Goal: Transaction & Acquisition: Download file/media

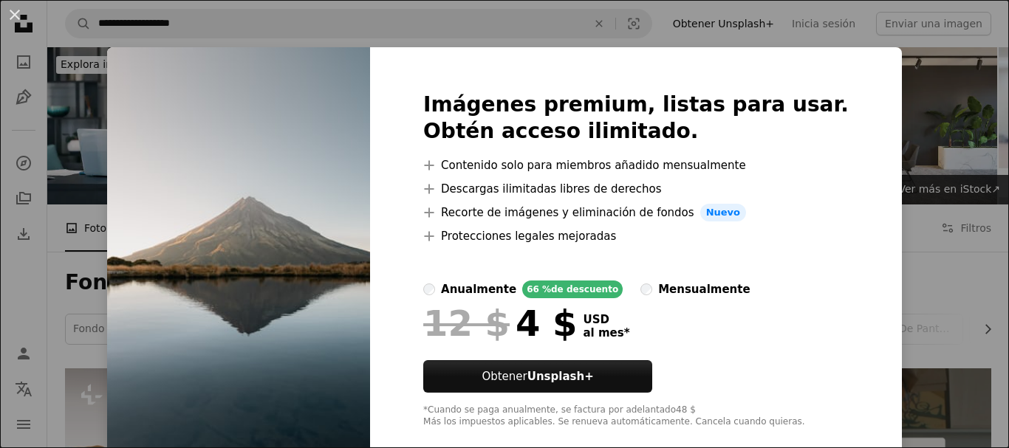
click at [900, 118] on div "An X shape Imágenes premium, listas para usar. Obtén acceso ilimitado. A plus s…" at bounding box center [504, 224] width 1009 height 448
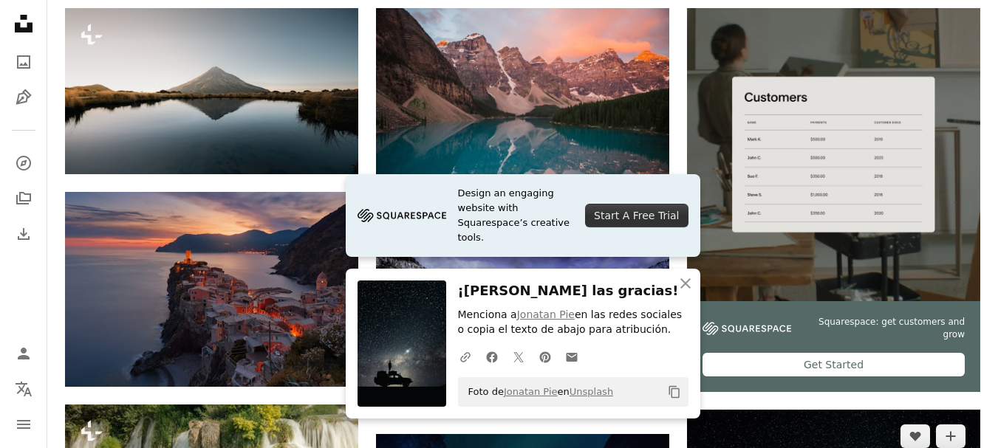
scroll to position [390, 0]
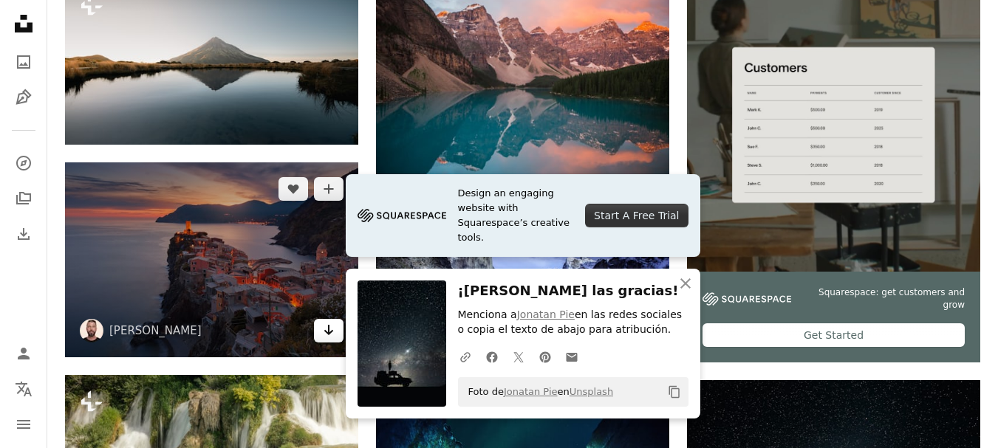
click at [335, 319] on link "Arrow pointing down" at bounding box center [329, 331] width 30 height 24
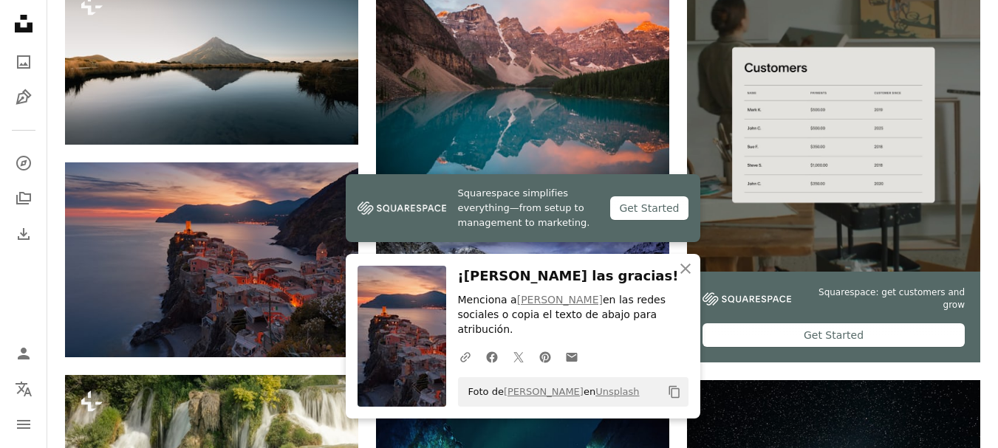
click at [640, 354] on icon "Descargar" at bounding box center [640, 359] width 10 height 10
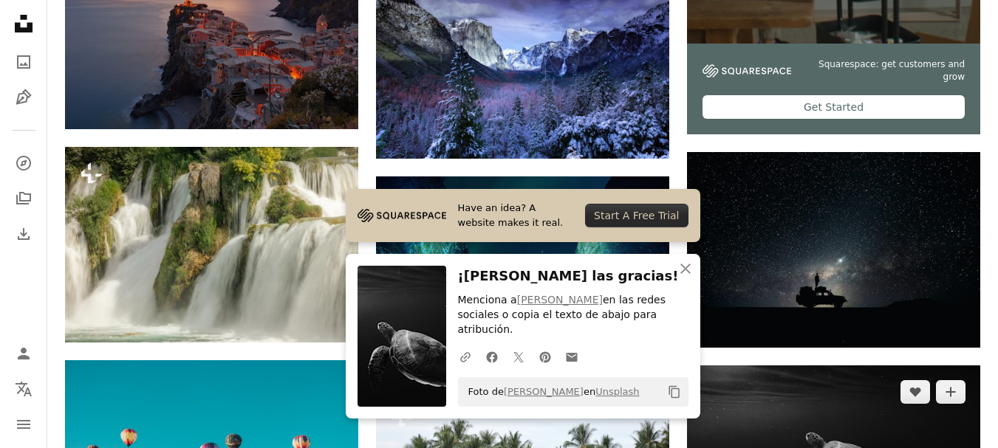
scroll to position [626, 0]
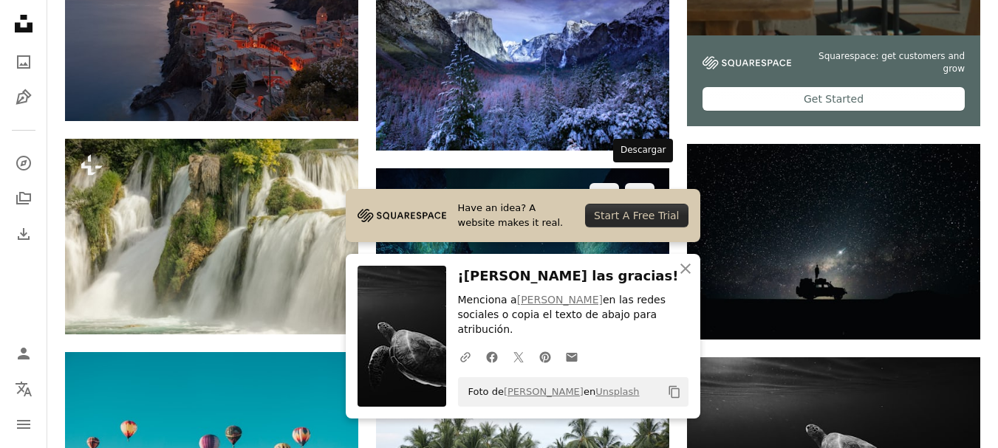
click at [638, 328] on icon "Arrow pointing down" at bounding box center [640, 337] width 12 height 18
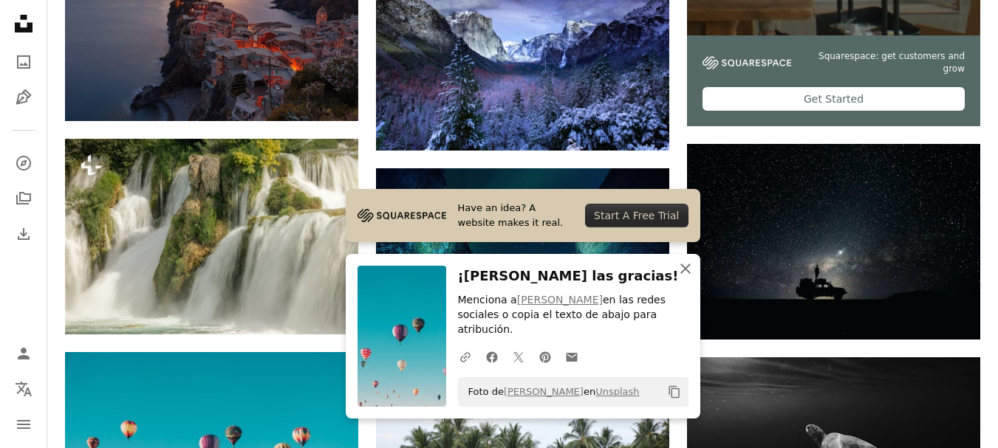
click at [688, 274] on icon "button" at bounding box center [685, 269] width 10 height 10
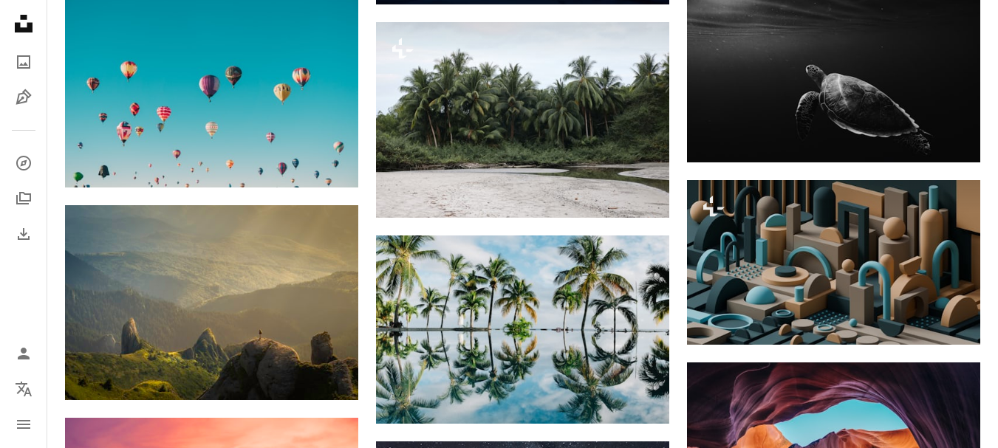
scroll to position [993, 0]
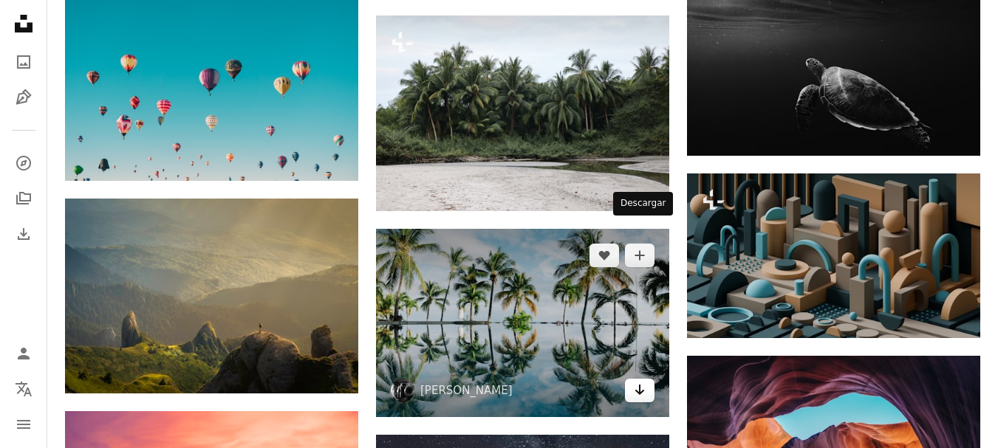
click at [641, 385] on icon "Descargar" at bounding box center [640, 390] width 10 height 10
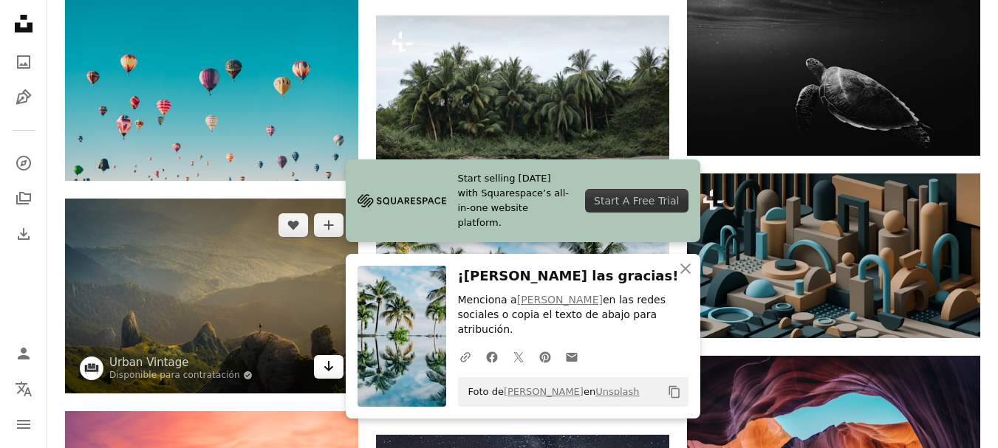
click at [327, 357] on icon "Arrow pointing down" at bounding box center [329, 366] width 12 height 18
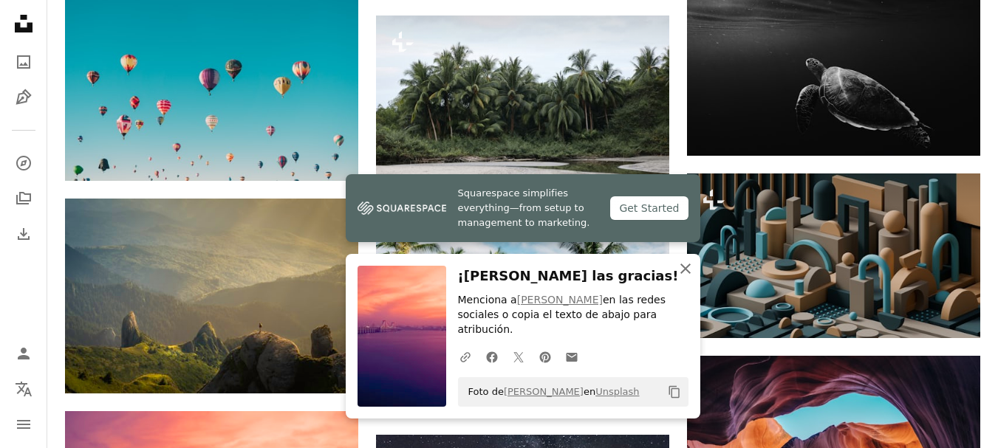
click at [688, 278] on icon "An X shape" at bounding box center [685, 269] width 18 height 18
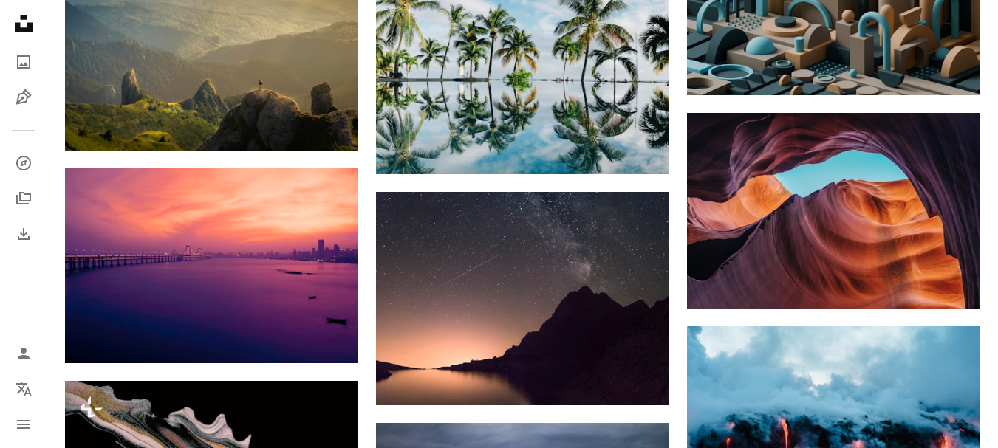
scroll to position [1306, 0]
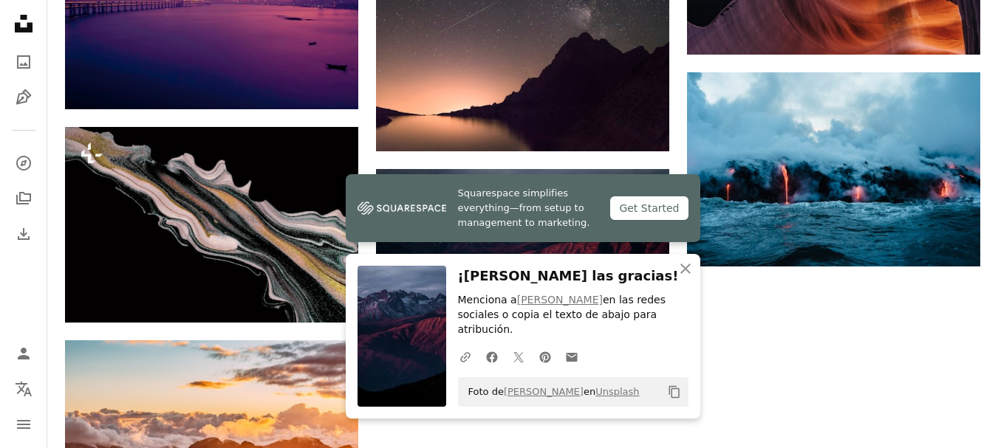
scroll to position [1560, 0]
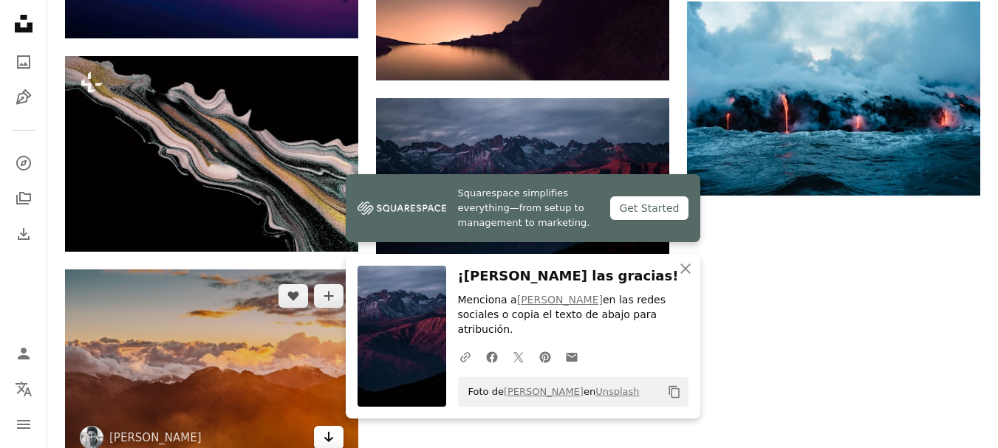
click at [329, 432] on icon "Descargar" at bounding box center [329, 437] width 10 height 10
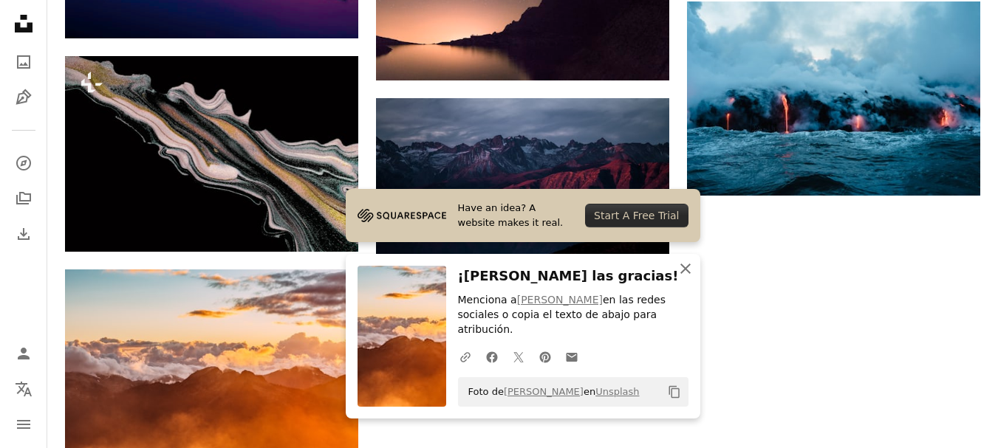
click at [685, 274] on icon "button" at bounding box center [685, 269] width 10 height 10
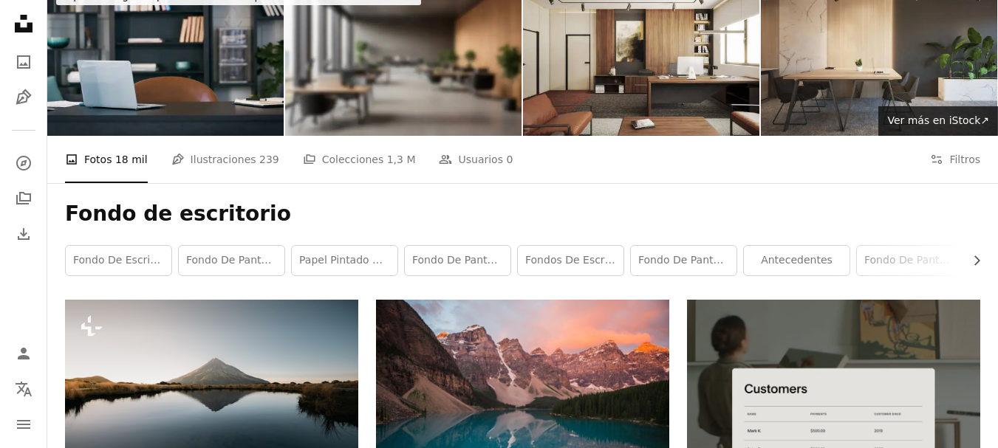
scroll to position [0, 0]
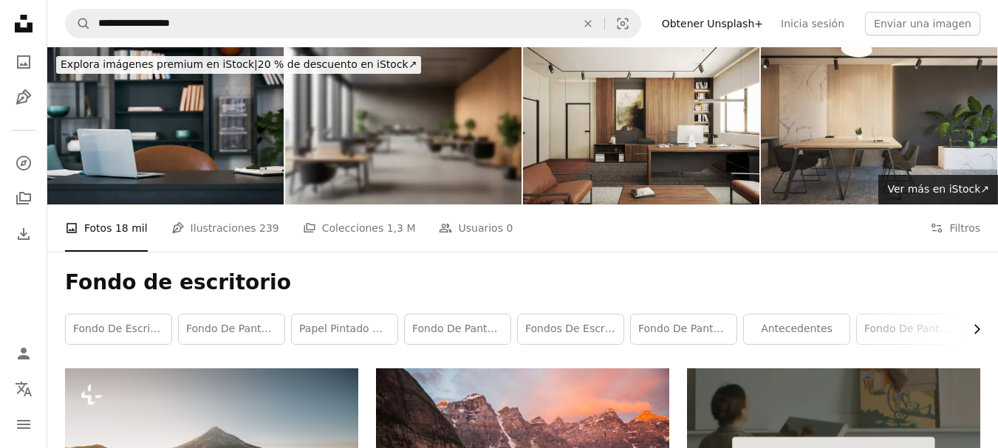
click at [977, 325] on icon "button" at bounding box center [977, 330] width 6 height 10
click at [596, 315] on link "naturaleza" at bounding box center [588, 330] width 106 height 30
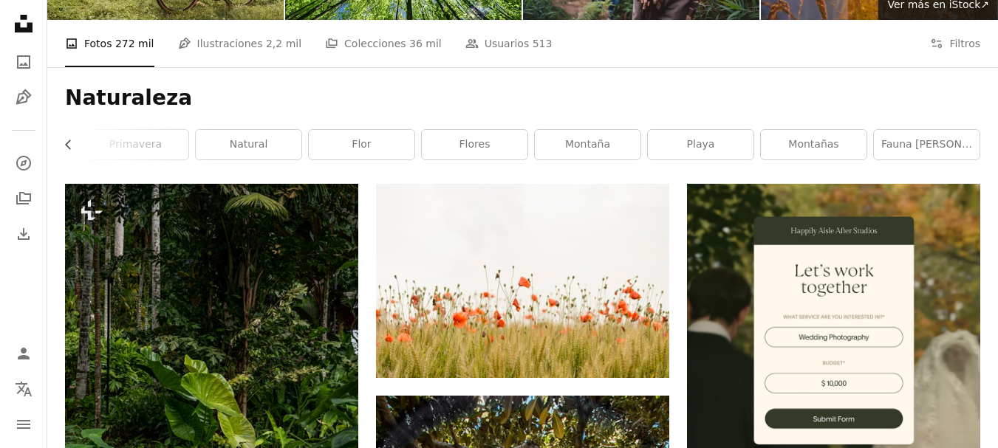
scroll to position [179, 0]
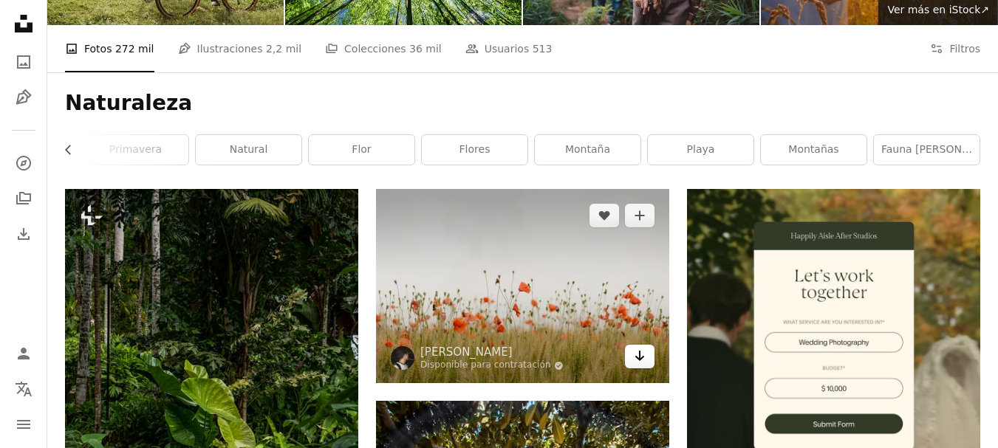
click at [641, 347] on icon "Arrow pointing down" at bounding box center [640, 356] width 12 height 18
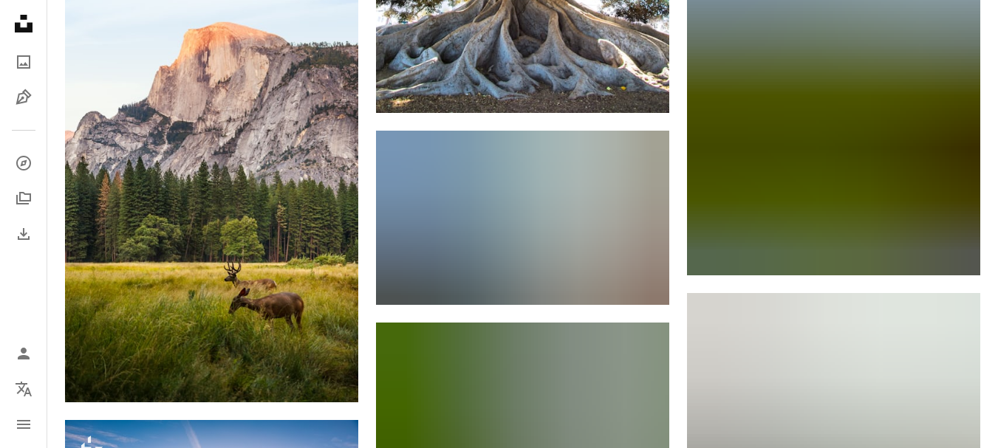
scroll to position [913, 0]
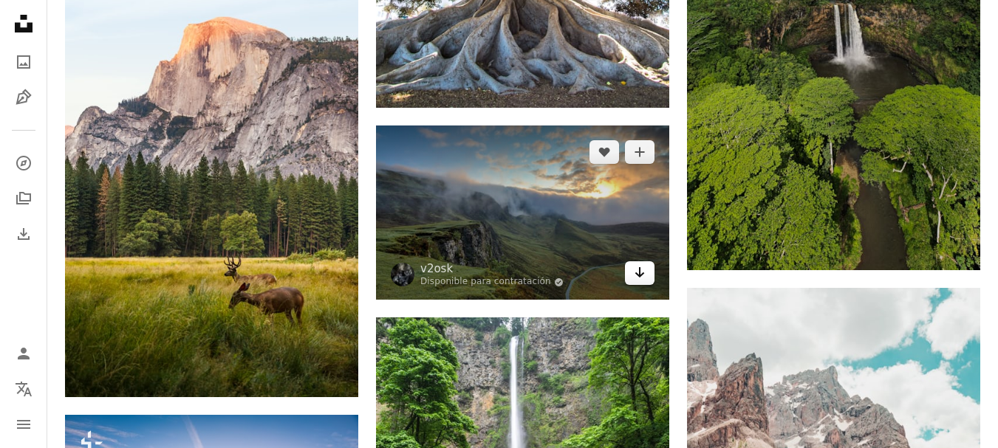
click at [642, 264] on icon "Arrow pointing down" at bounding box center [640, 273] width 12 height 18
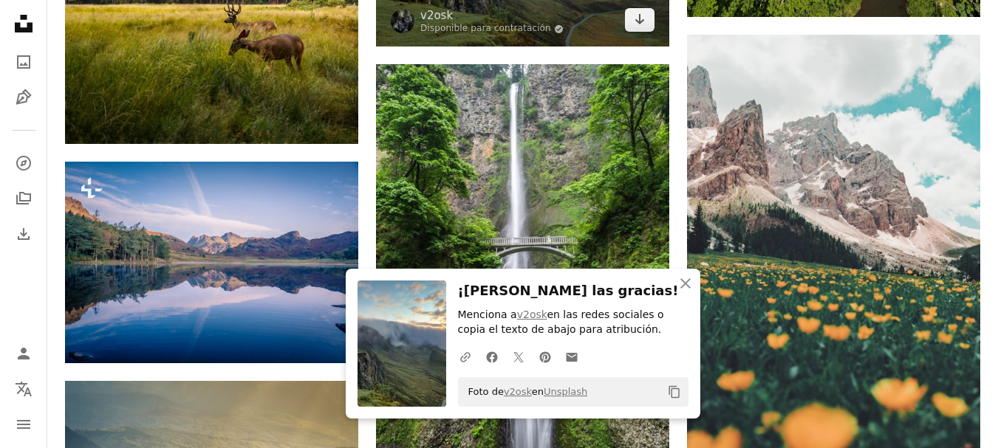
scroll to position [1171, 0]
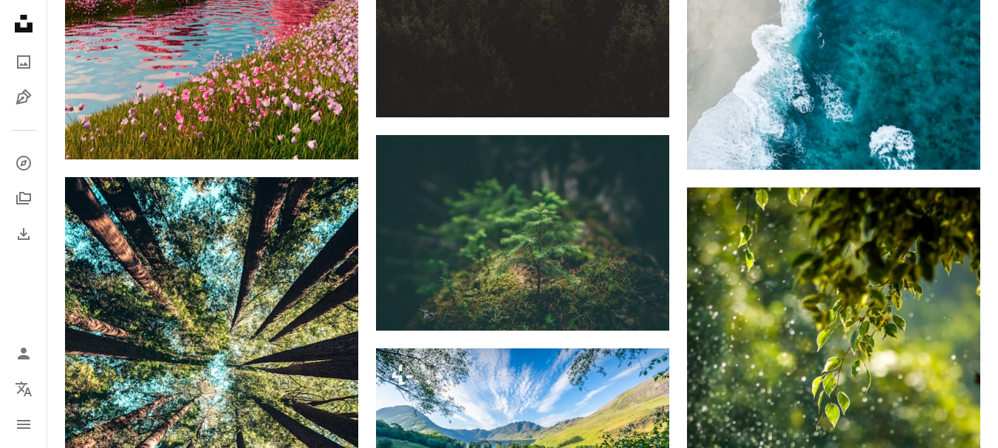
scroll to position [2042, 0]
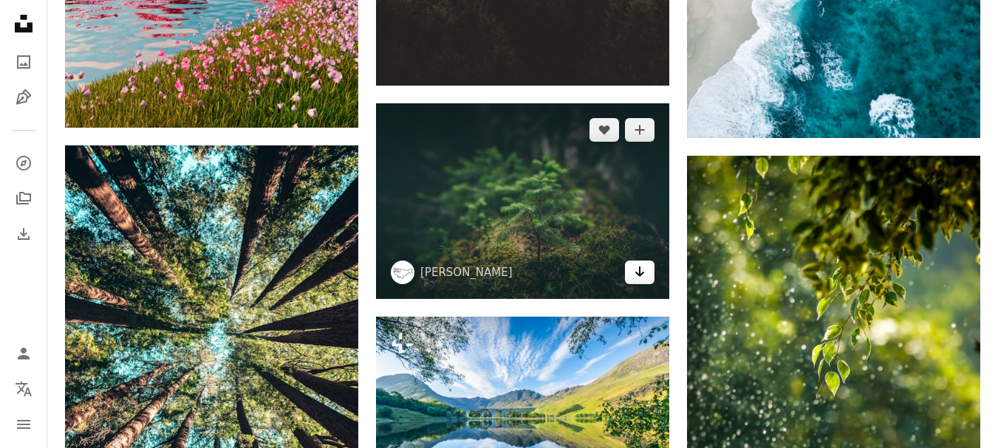
click at [635, 263] on icon "Arrow pointing down" at bounding box center [640, 272] width 12 height 18
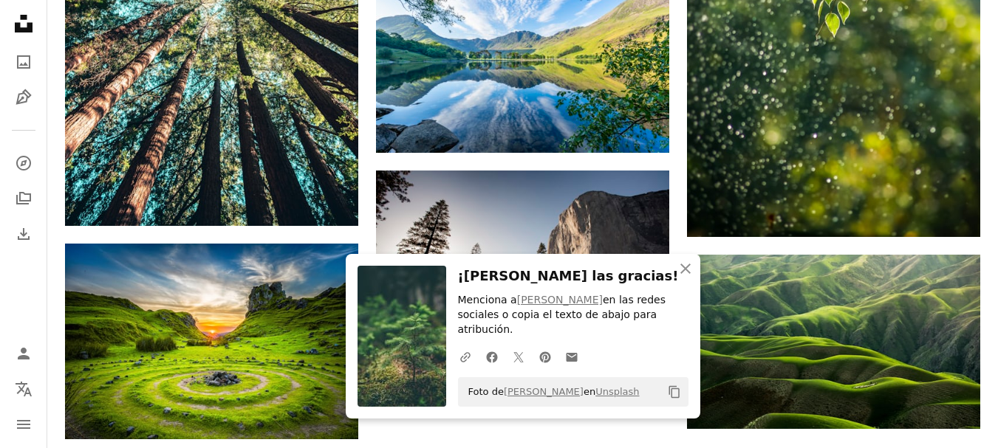
scroll to position [2396, 0]
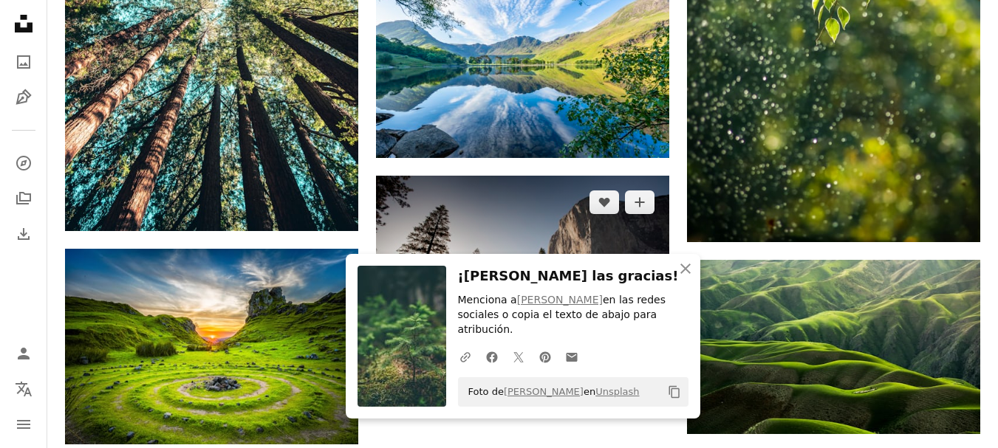
click at [635, 335] on icon "Arrow pointing down" at bounding box center [640, 344] width 12 height 18
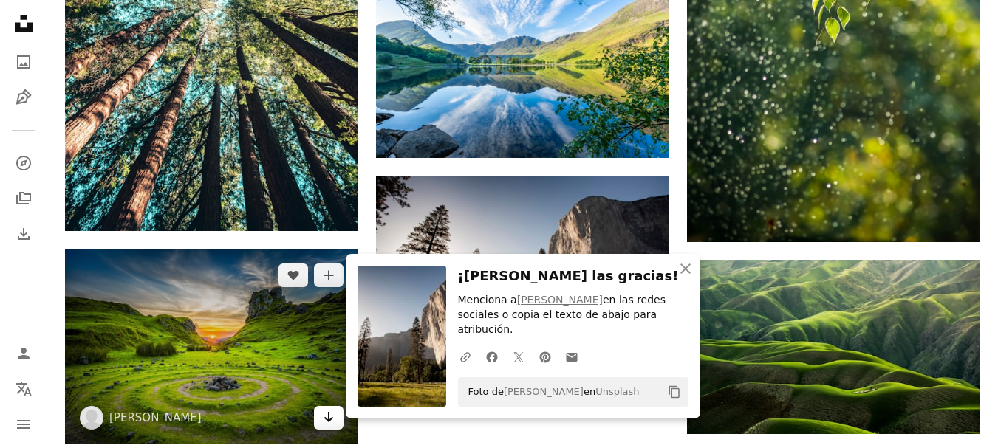
click at [325, 408] on icon "Arrow pointing down" at bounding box center [329, 417] width 12 height 18
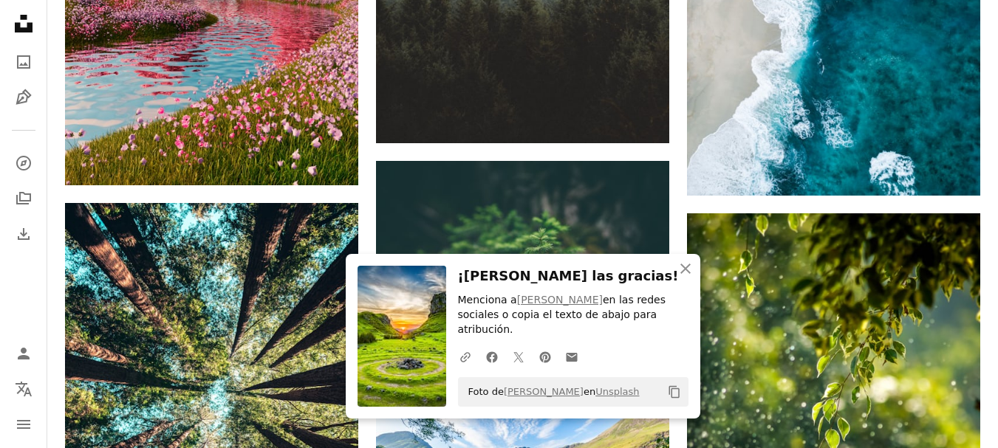
scroll to position [1936, 0]
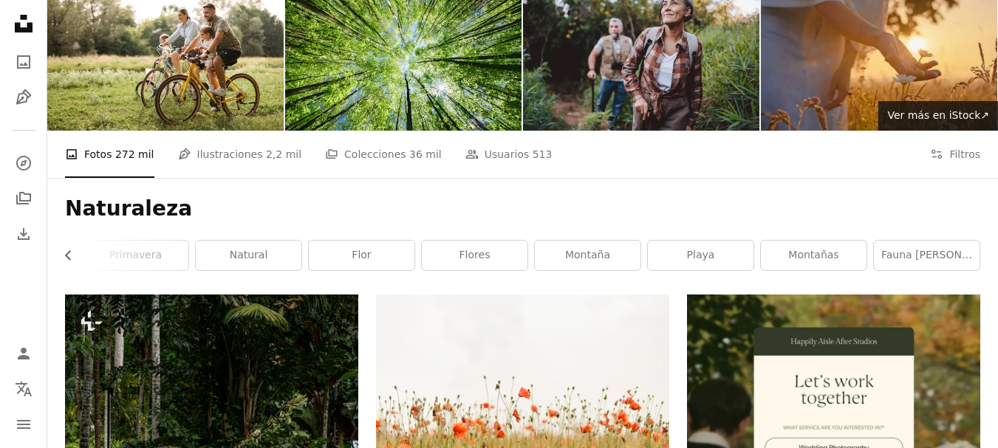
scroll to position [0, 0]
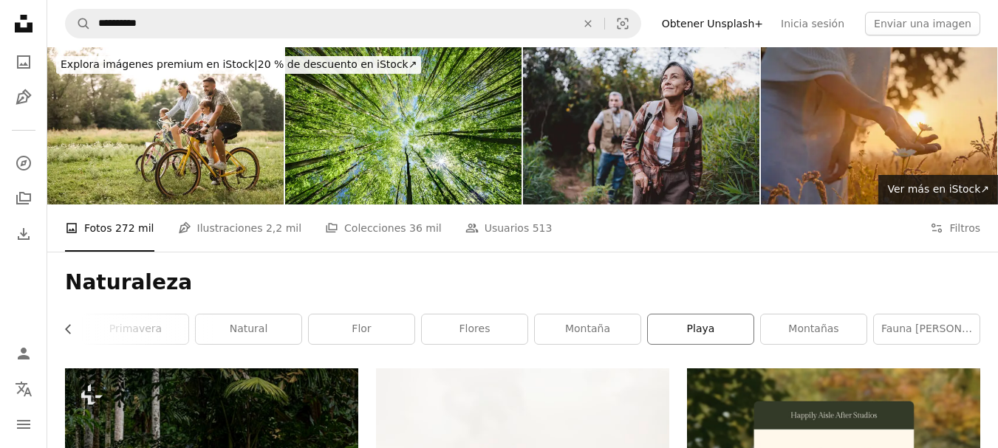
click at [709, 315] on link "playa" at bounding box center [701, 330] width 106 height 30
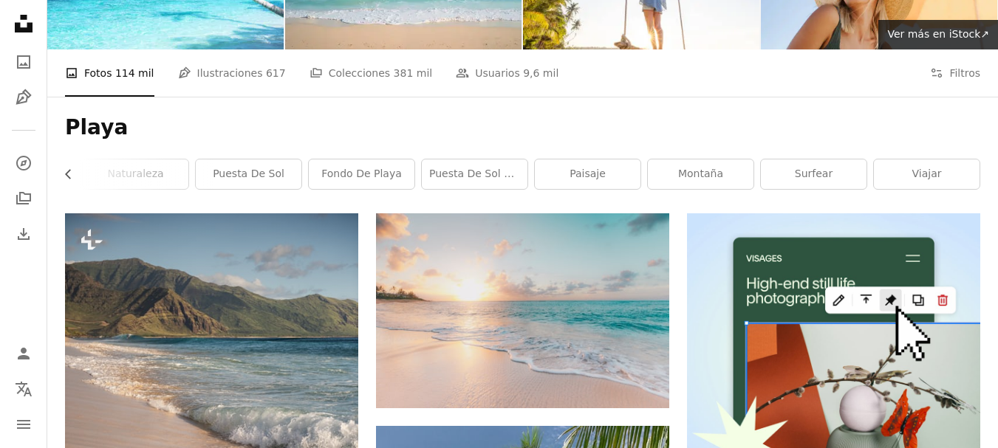
scroll to position [145, 0]
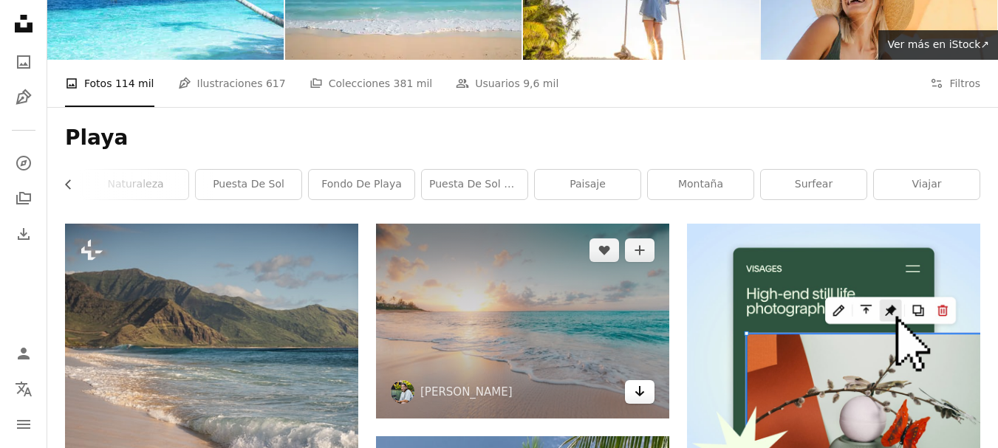
click at [642, 383] on icon "Arrow pointing down" at bounding box center [640, 392] width 12 height 18
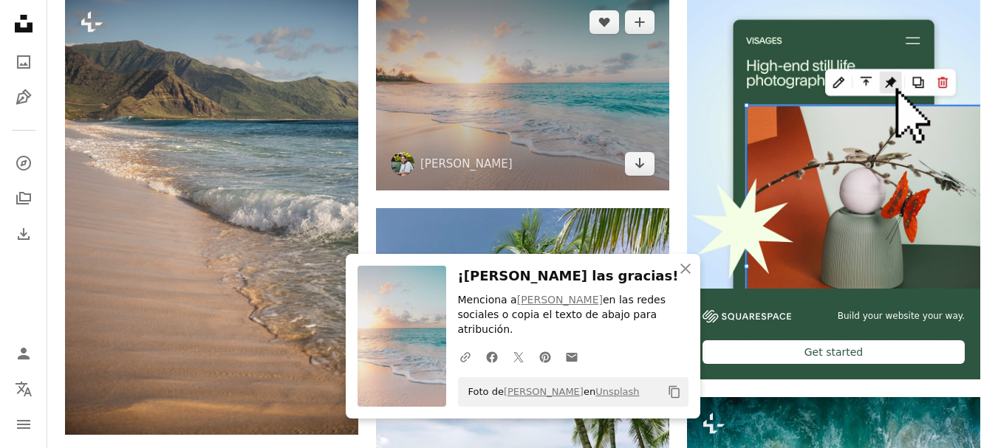
scroll to position [399, 0]
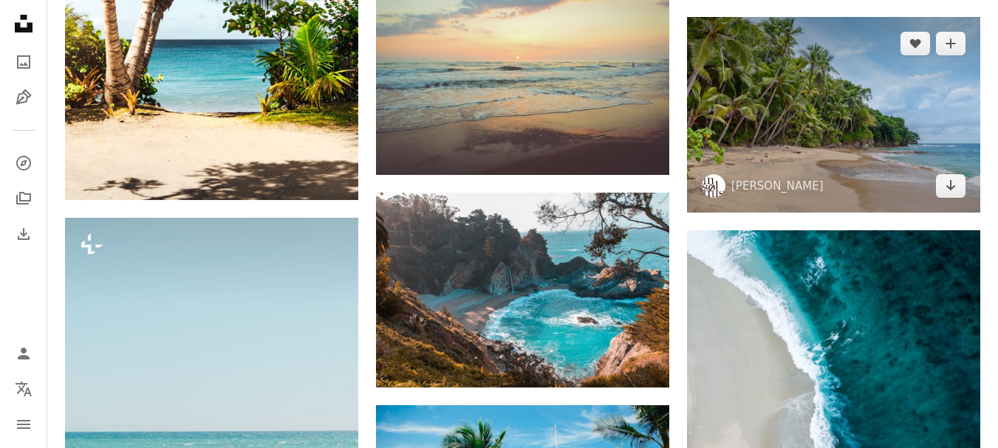
scroll to position [1052, 0]
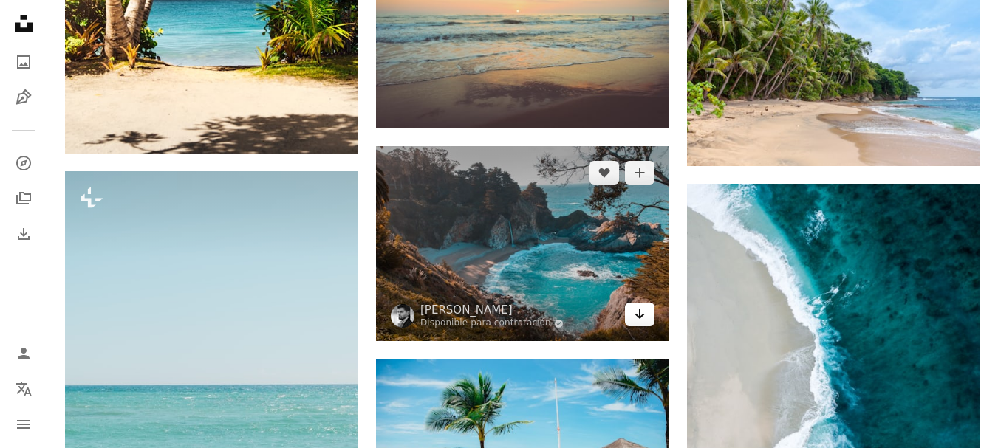
click at [639, 309] on icon "Descargar" at bounding box center [640, 314] width 10 height 10
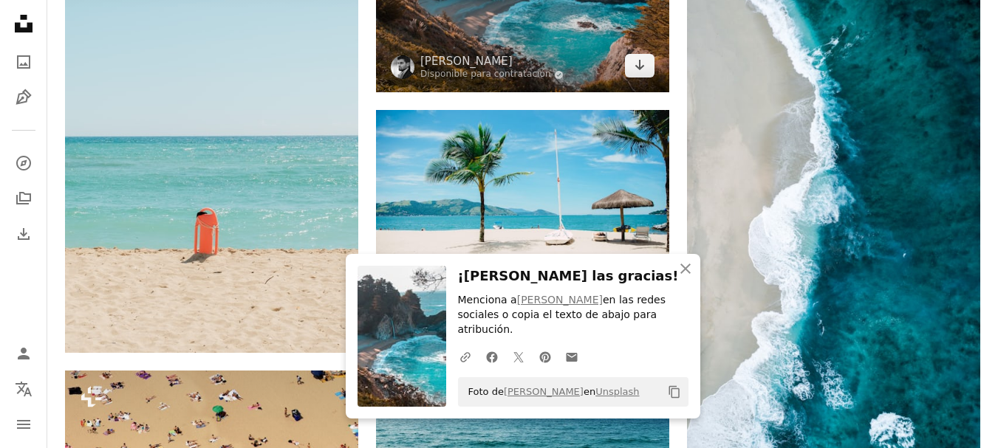
scroll to position [1280, 0]
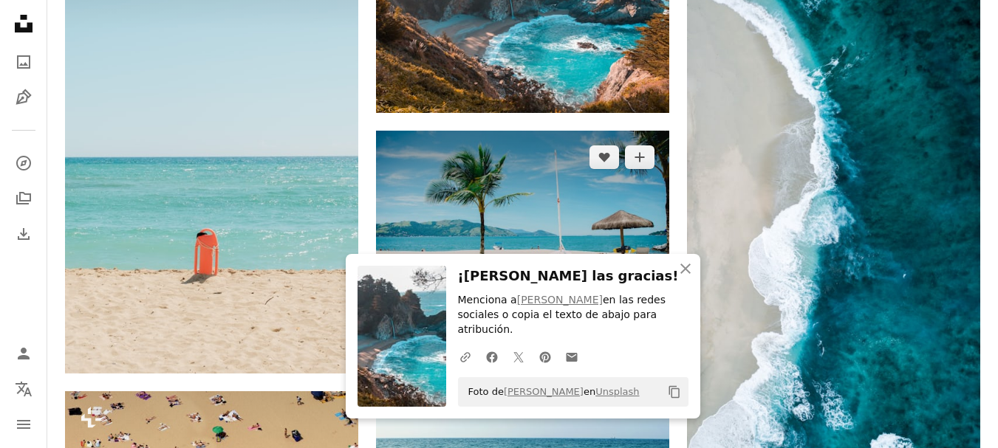
click at [637, 290] on icon "Arrow pointing down" at bounding box center [640, 299] width 12 height 18
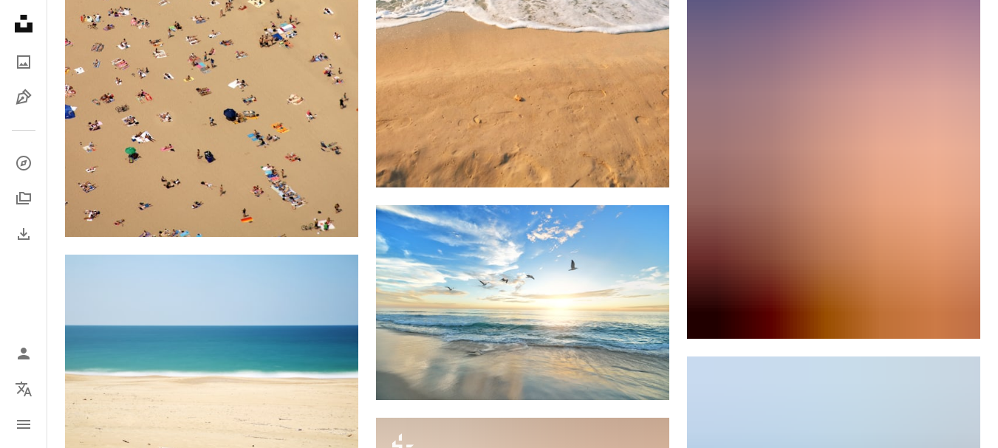
scroll to position [1912, 0]
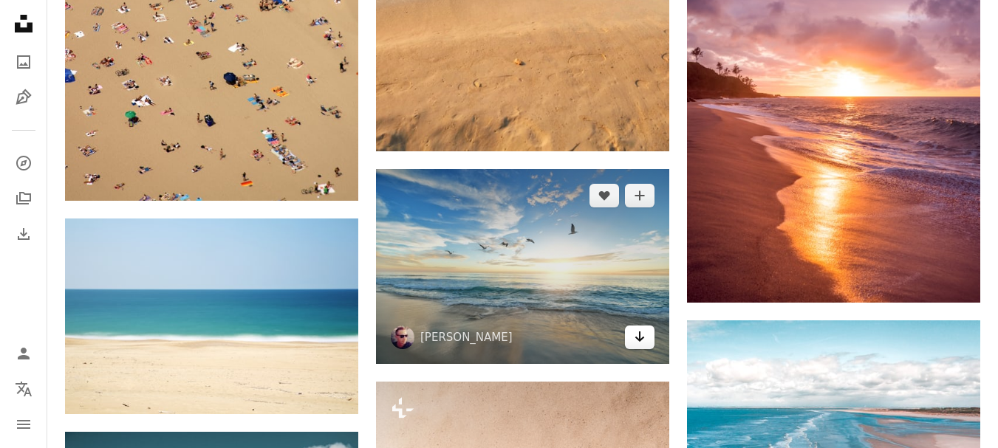
click at [637, 332] on icon "Descargar" at bounding box center [640, 337] width 10 height 10
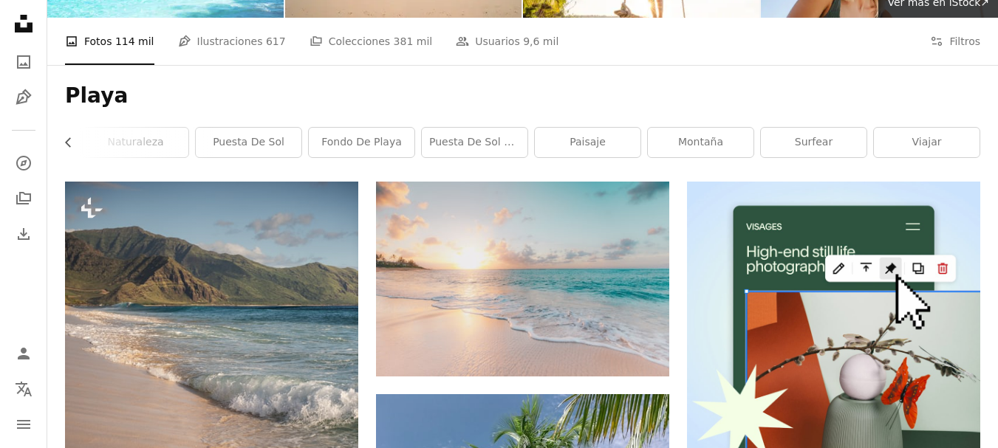
scroll to position [0, 0]
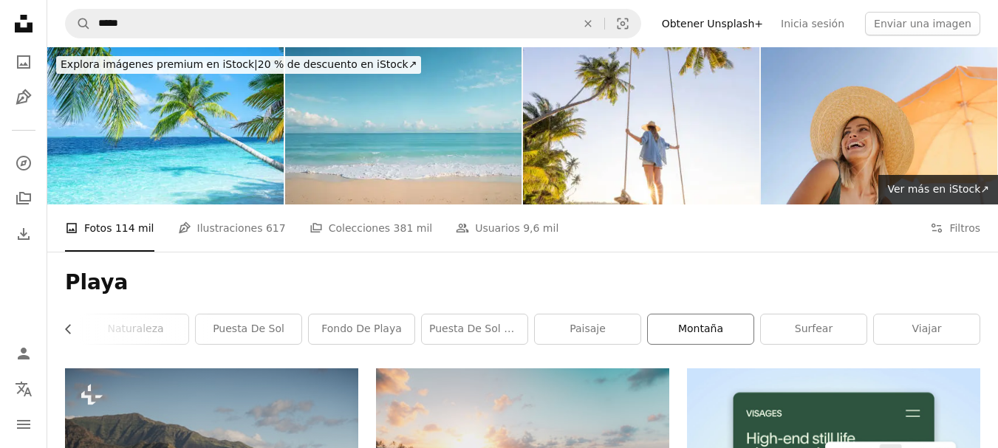
click at [702, 315] on link "montaña" at bounding box center [701, 330] width 106 height 30
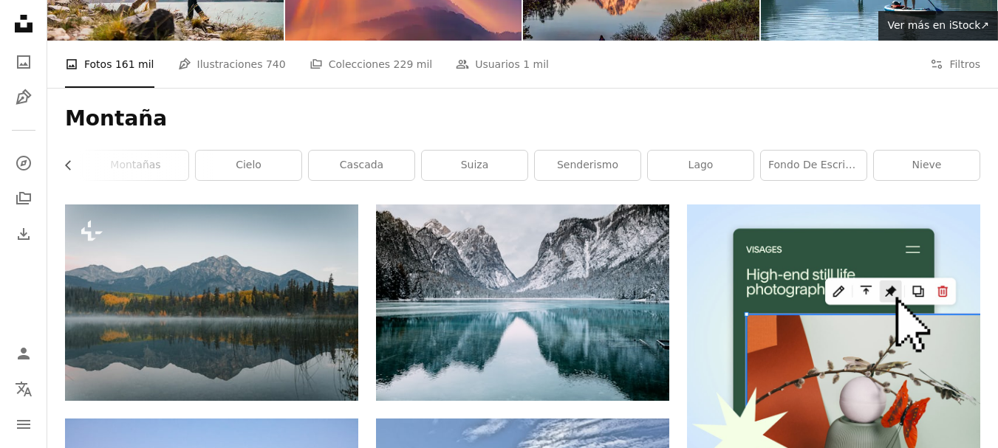
scroll to position [138, 0]
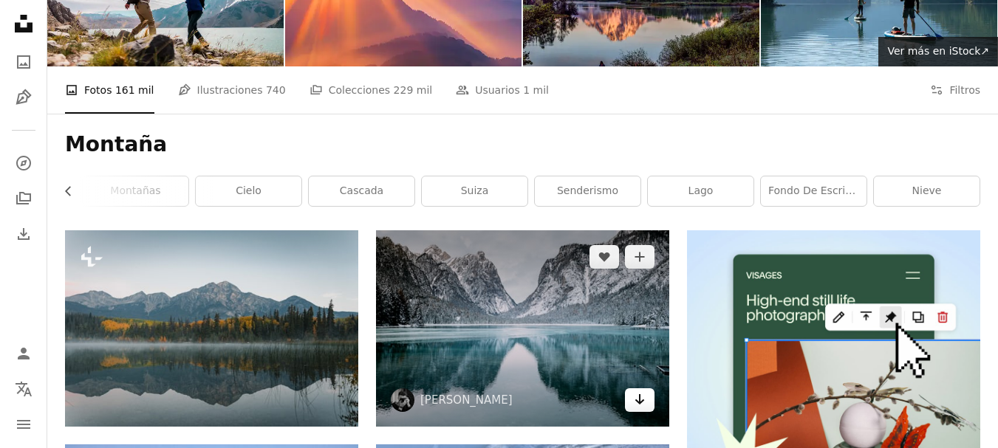
click at [637, 394] on icon "Descargar" at bounding box center [640, 399] width 10 height 10
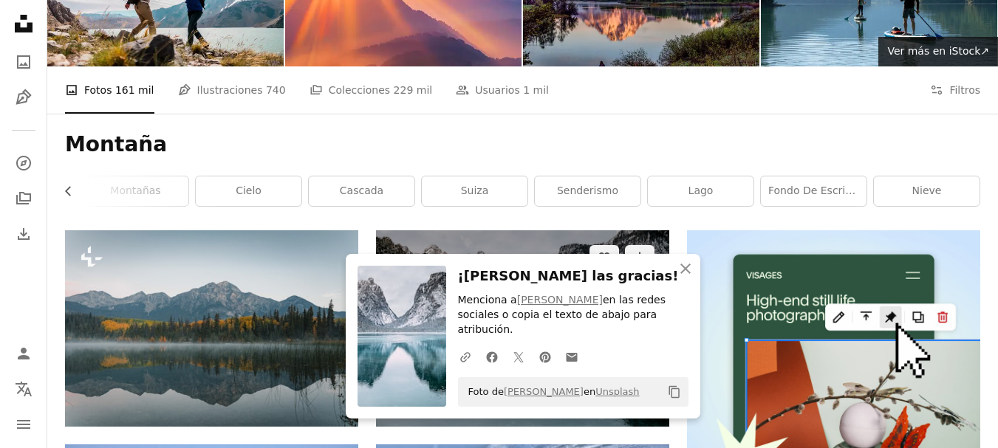
scroll to position [189, 0]
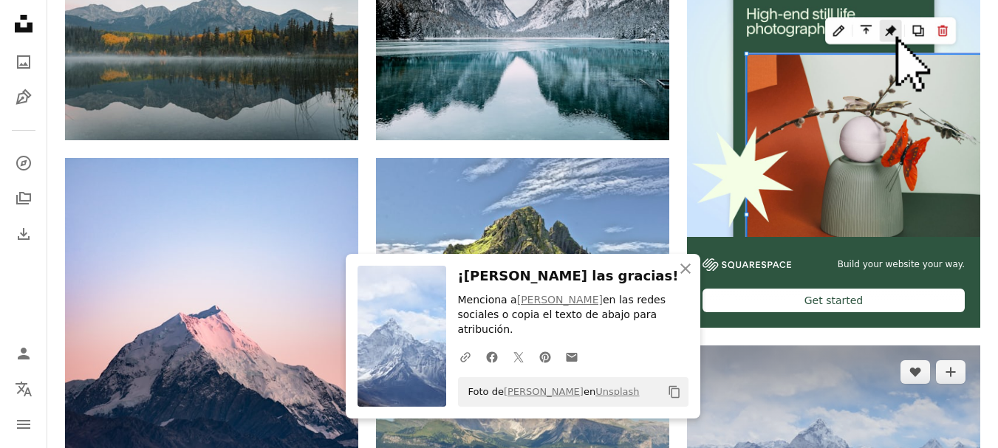
scroll to position [343, 0]
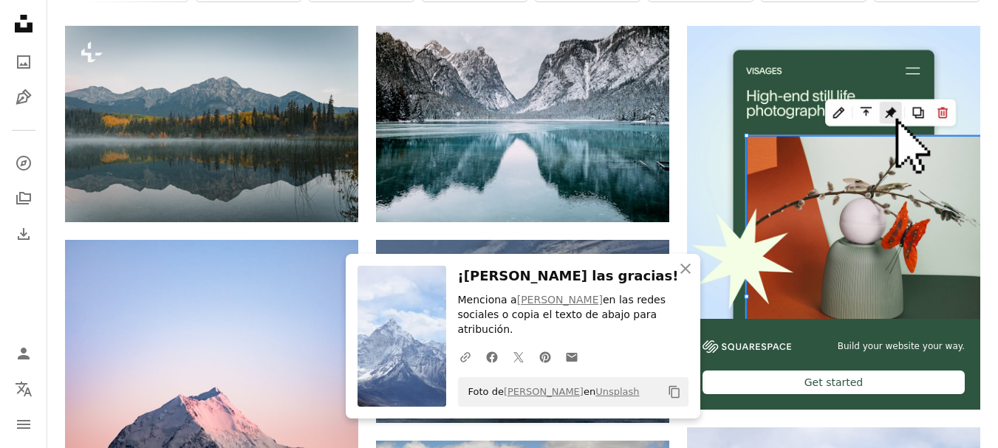
click at [642, 387] on icon "Arrow pointing down" at bounding box center [640, 396] width 12 height 18
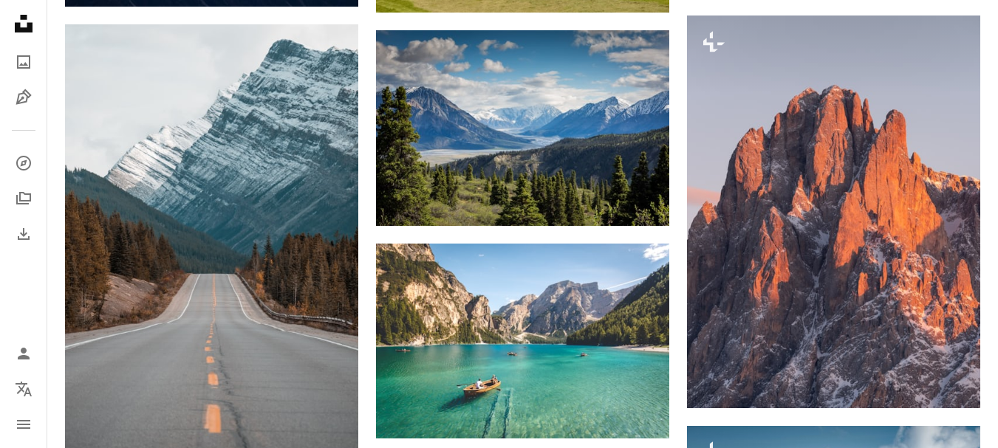
scroll to position [905, 0]
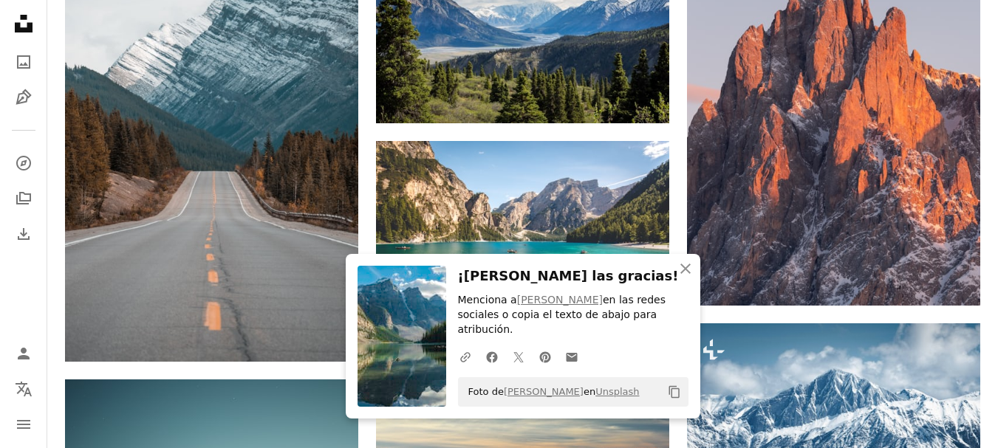
scroll to position [1054, 0]
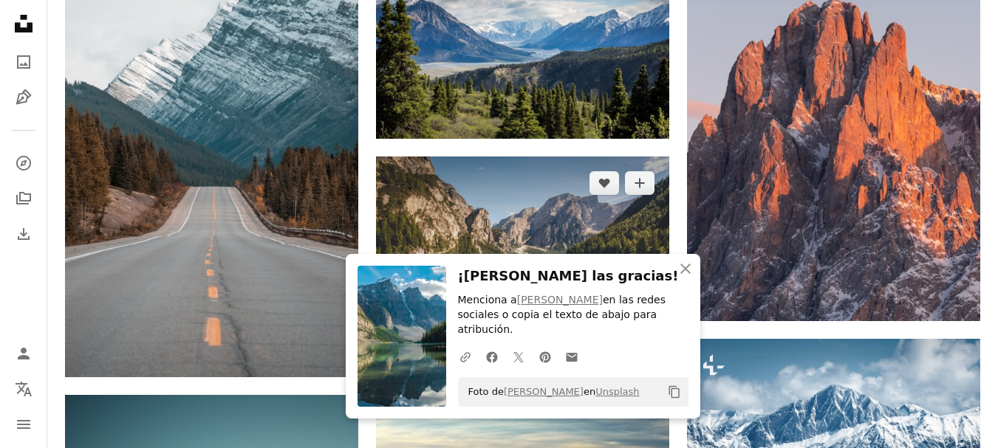
click at [644, 315] on icon "Arrow pointing down" at bounding box center [640, 324] width 12 height 18
